Goal: Information Seeking & Learning: Compare options

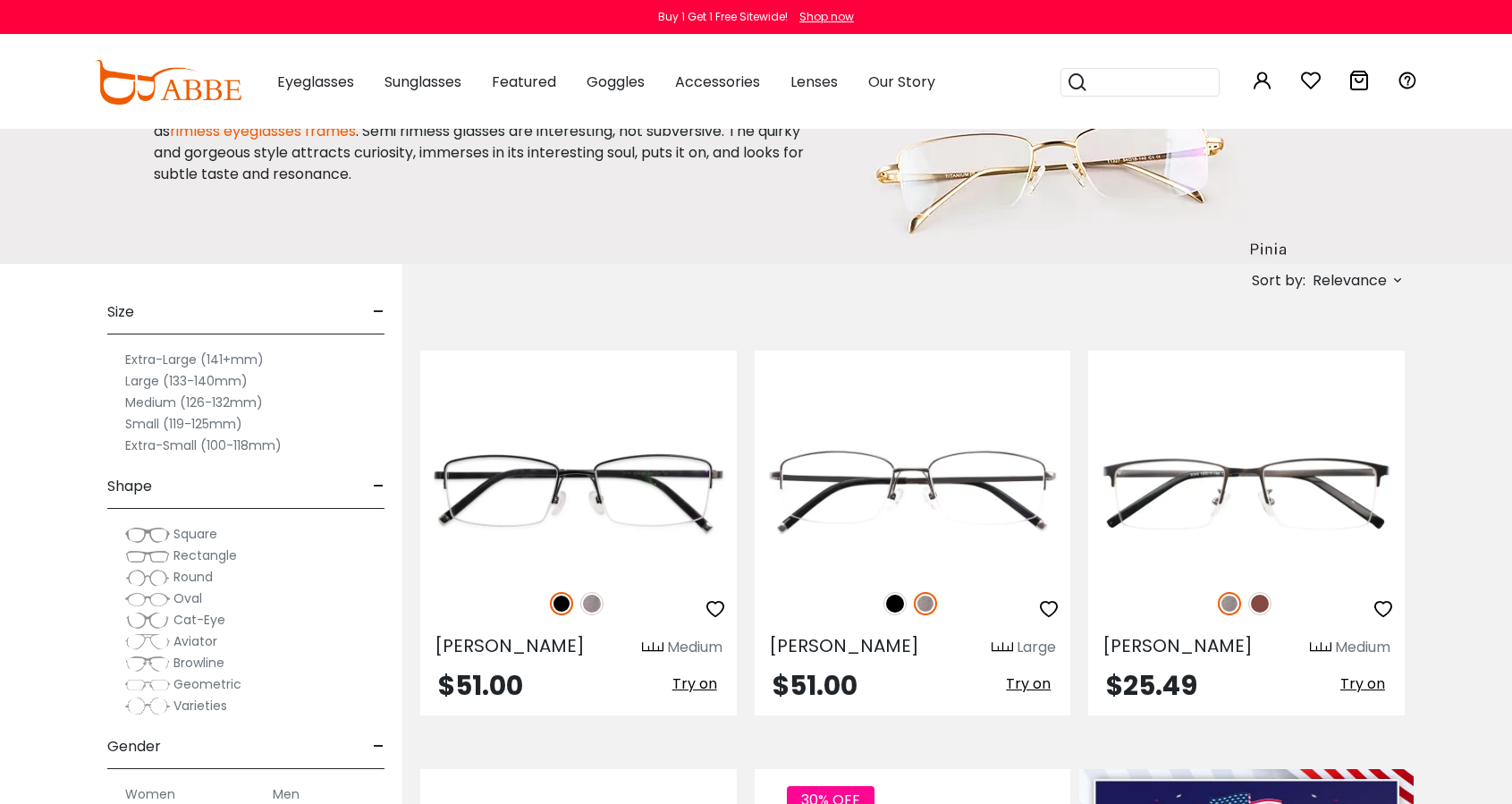
scroll to position [454, 0]
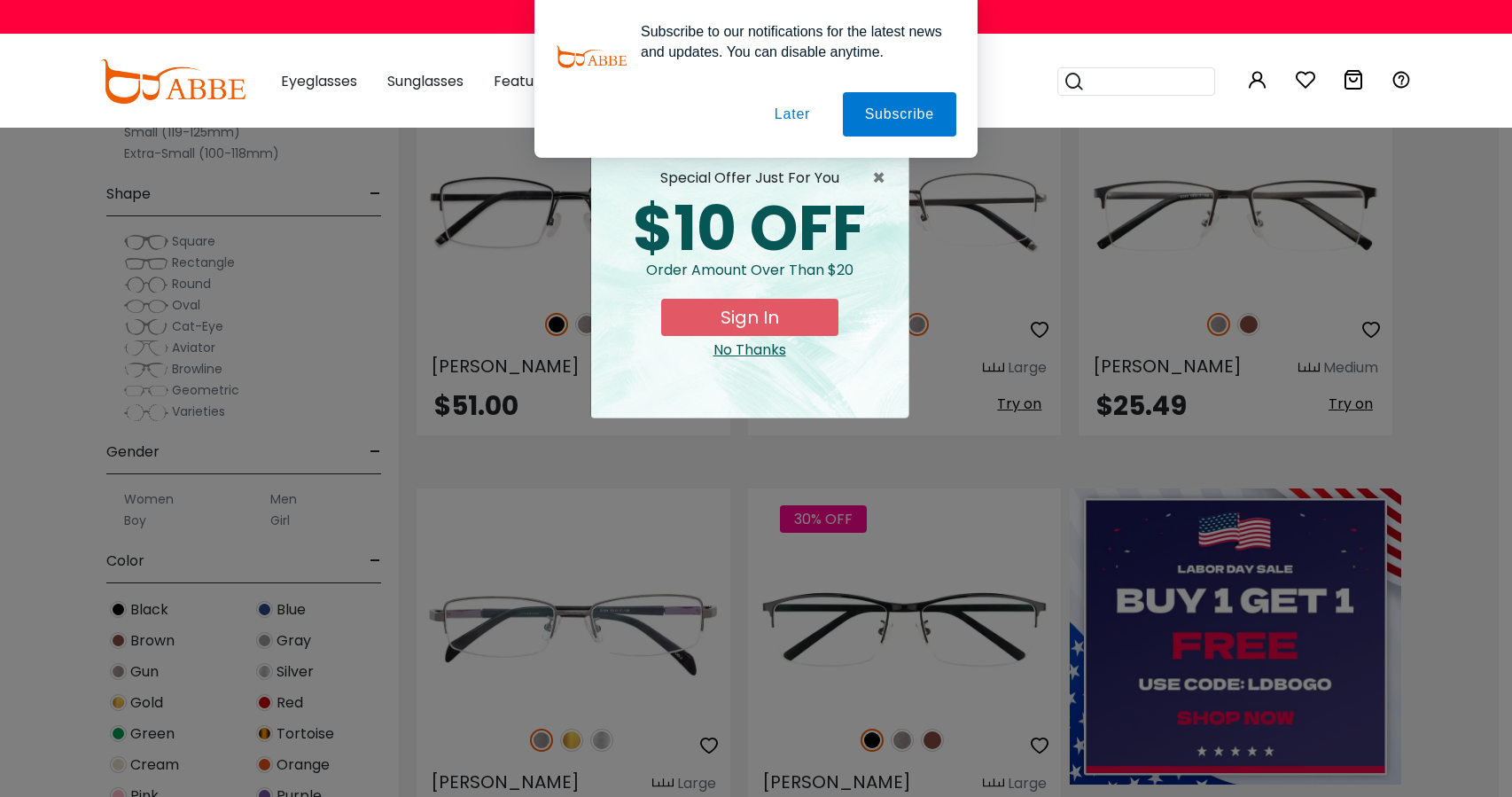
click at [589, 589] on div "× special offer just for you $10 OFF Order amount over than $20 Sign In No Than…" at bounding box center [756, 398] width 1512 height 797
click at [0, 0] on button "Later" at bounding box center [0, 0] width 0 height 0
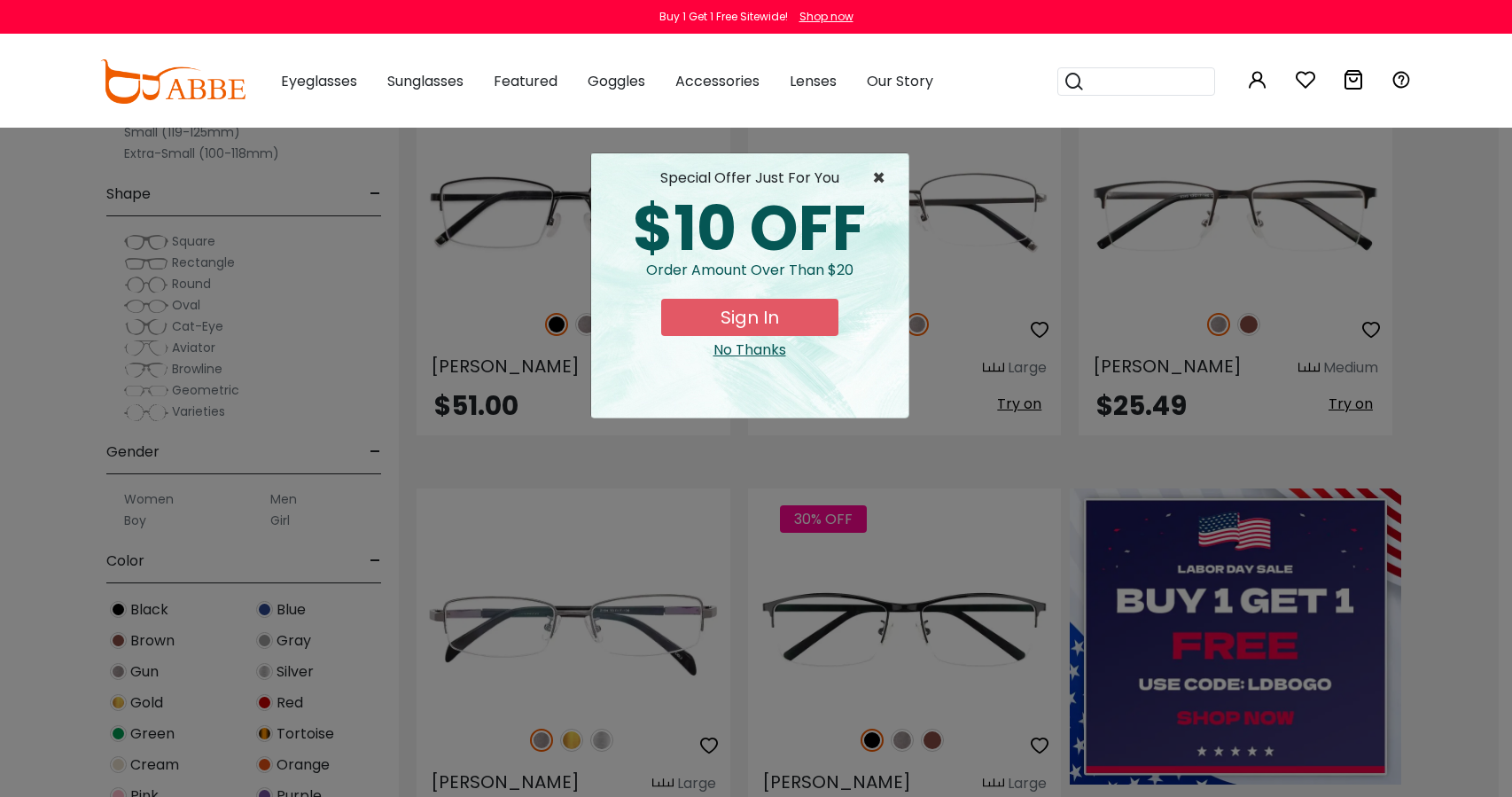
click at [887, 174] on span "×" at bounding box center [884, 177] width 22 height 21
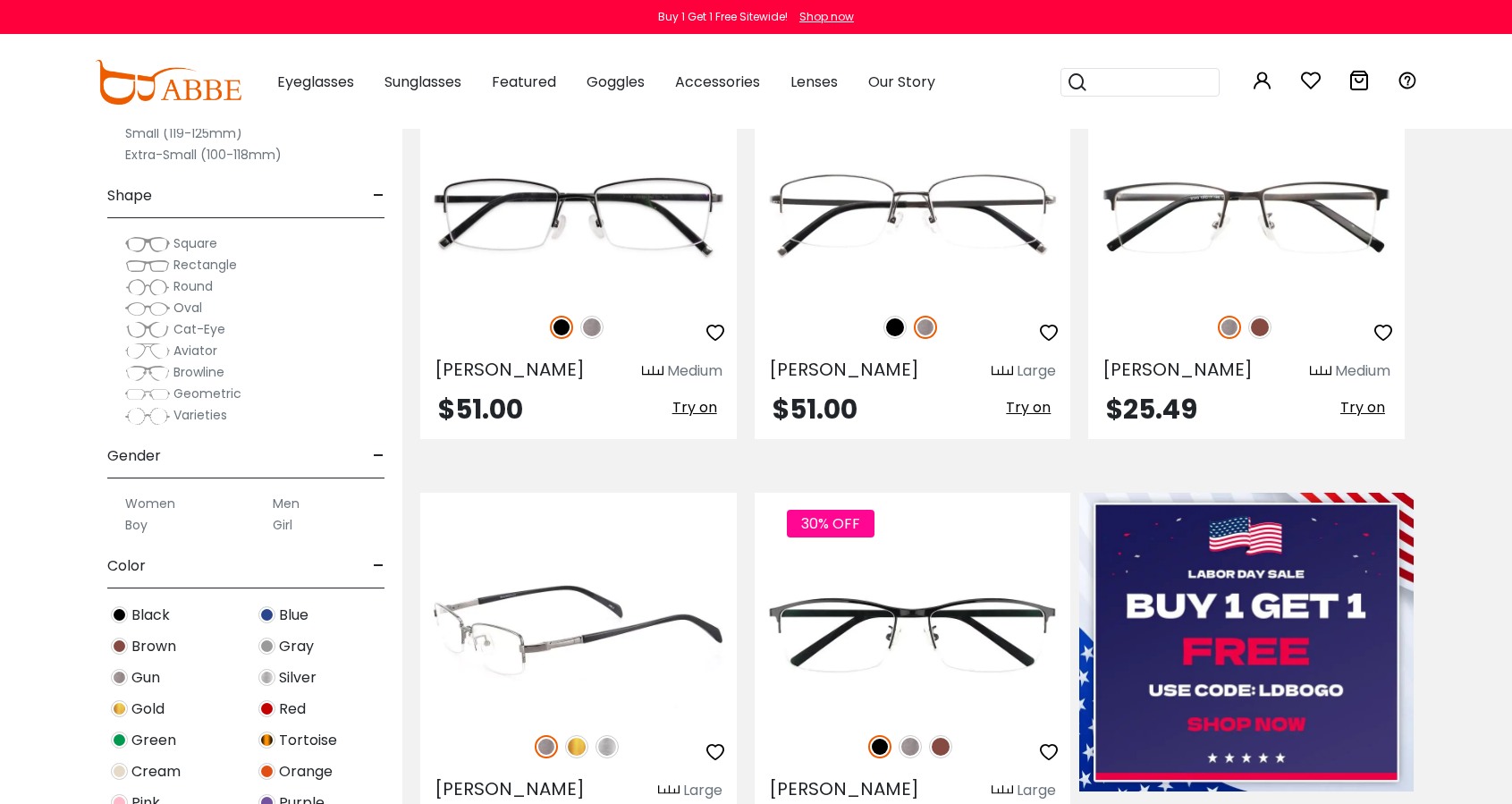
click at [581, 638] on img at bounding box center [578, 636] width 316 height 159
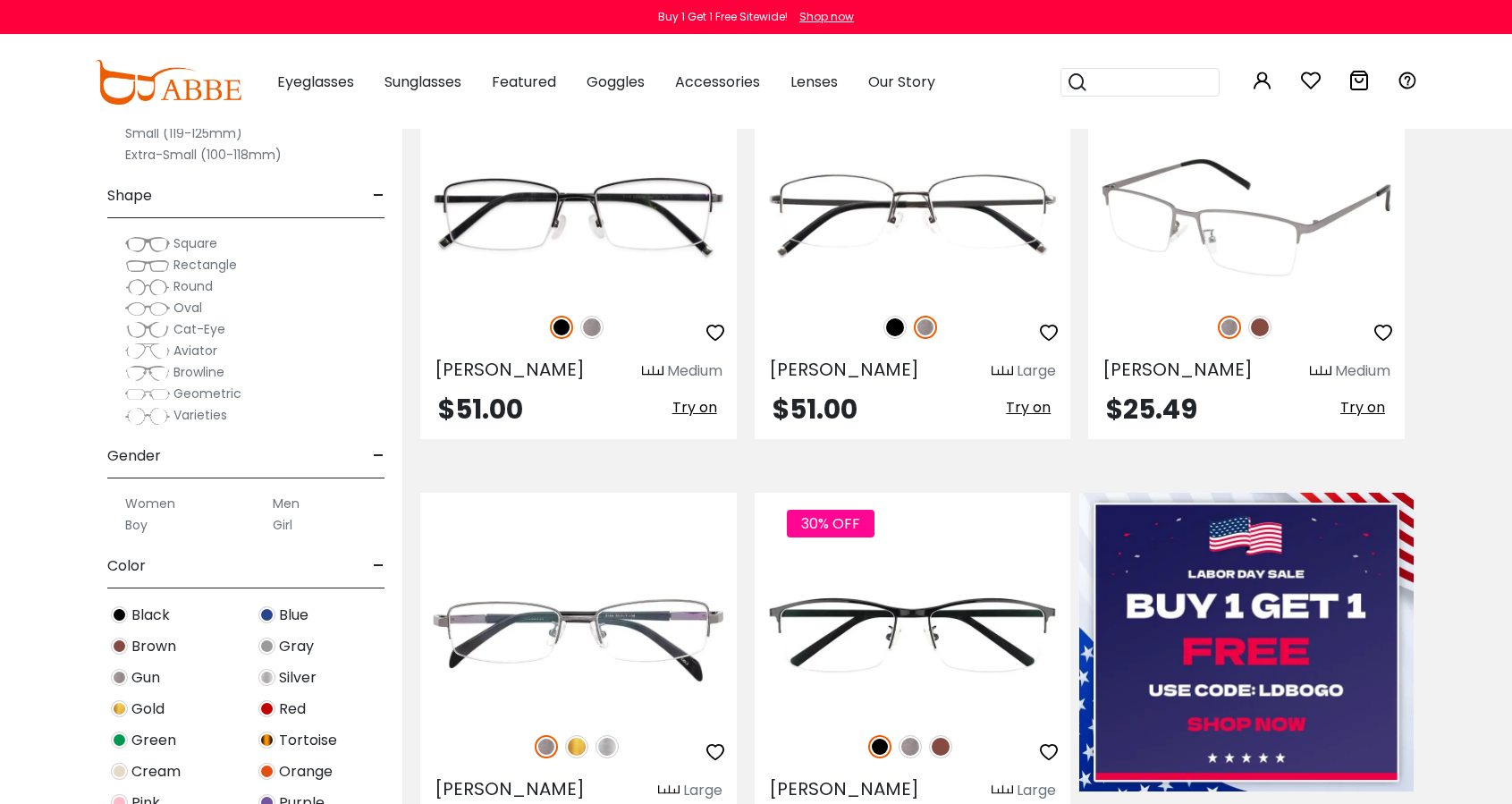
click at [1220, 173] on img at bounding box center [1246, 217] width 316 height 159
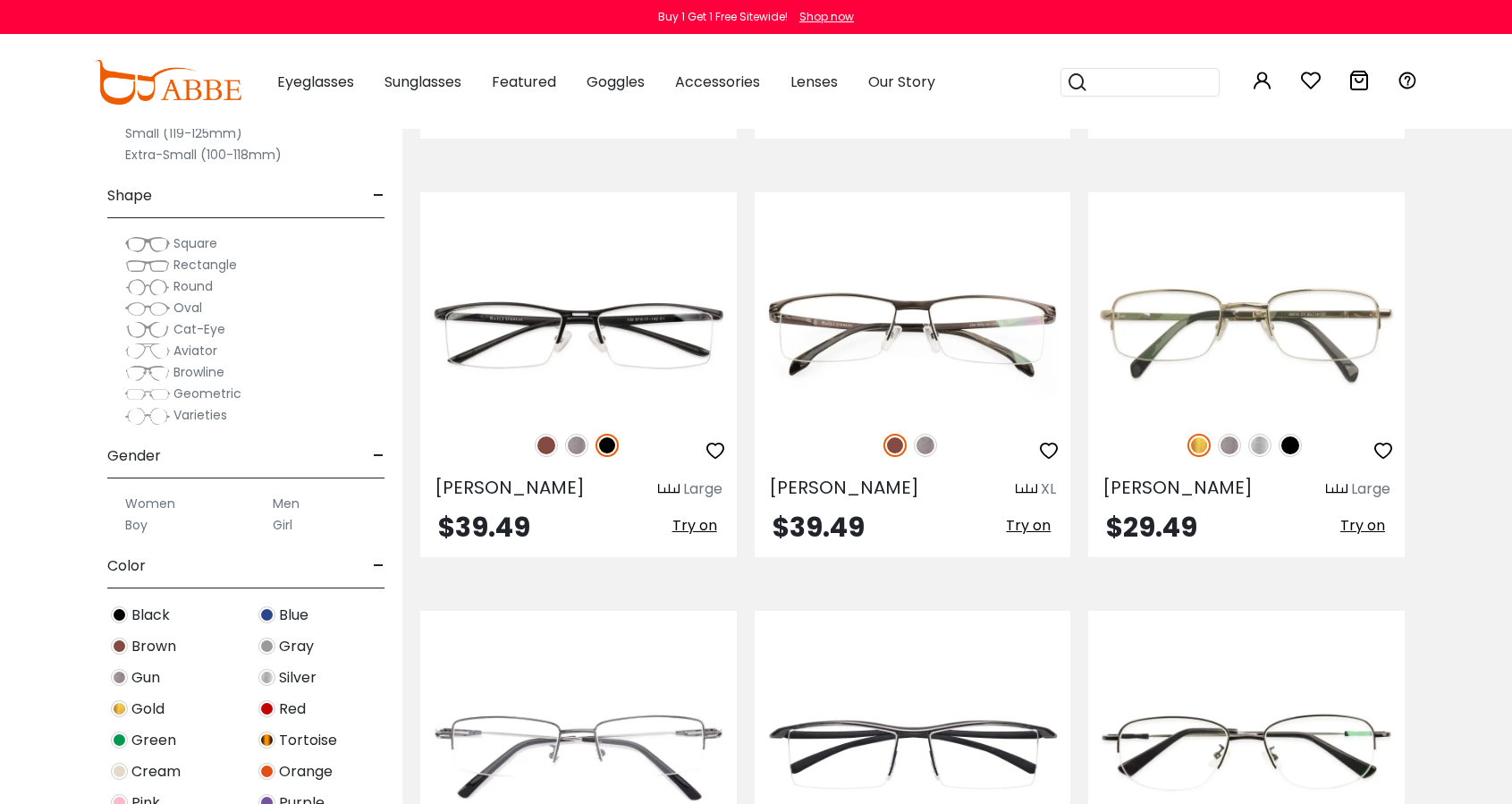
scroll to position [2532, 0]
